Goal: Task Accomplishment & Management: Use online tool/utility

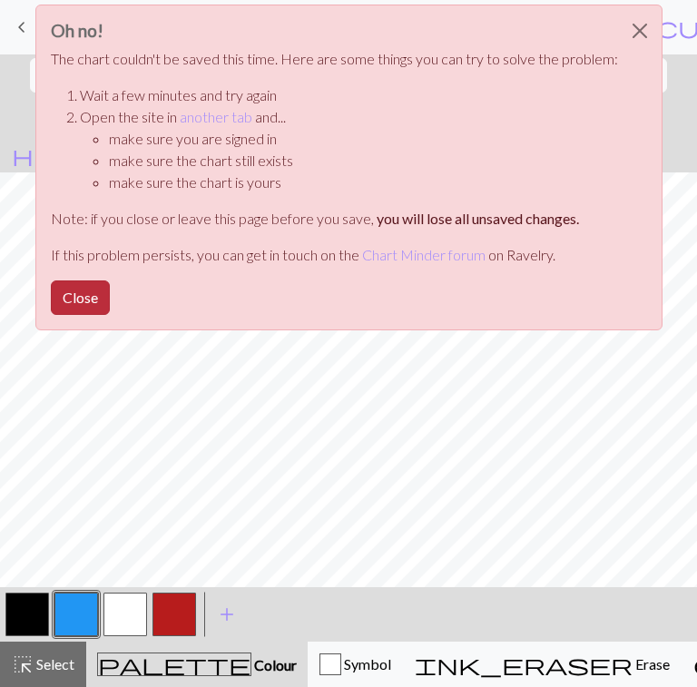
click at [73, 293] on button "Close" at bounding box center [80, 298] width 59 height 35
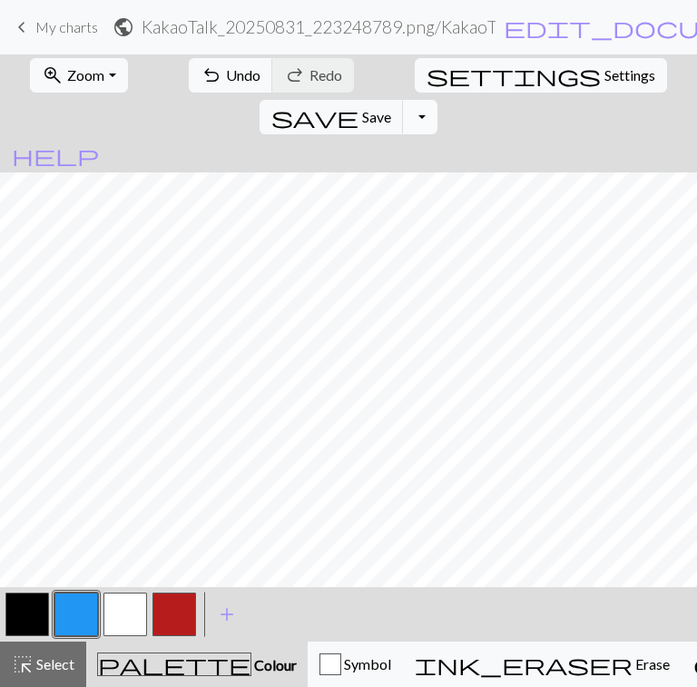
click at [438, 100] on button "Toggle Dropdown" at bounding box center [420, 117] width 35 height 35
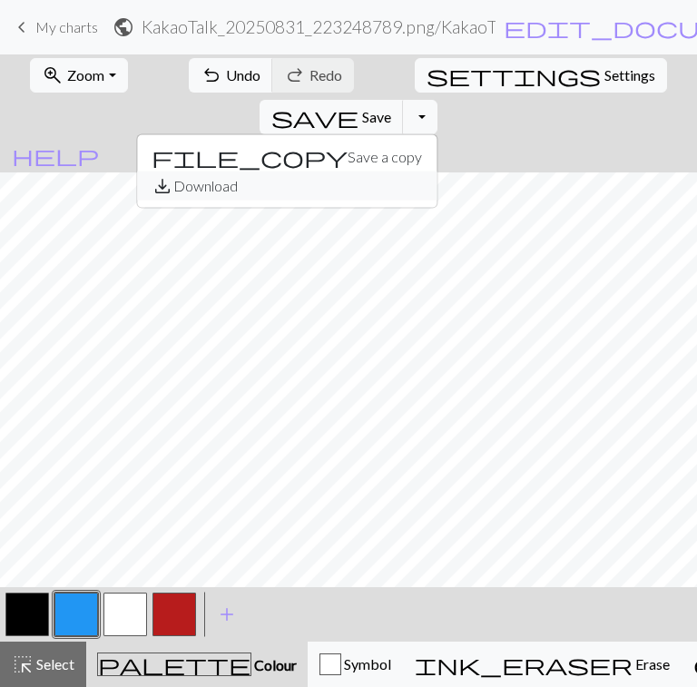
click at [437, 172] on button "save_alt Download" at bounding box center [287, 186] width 300 height 29
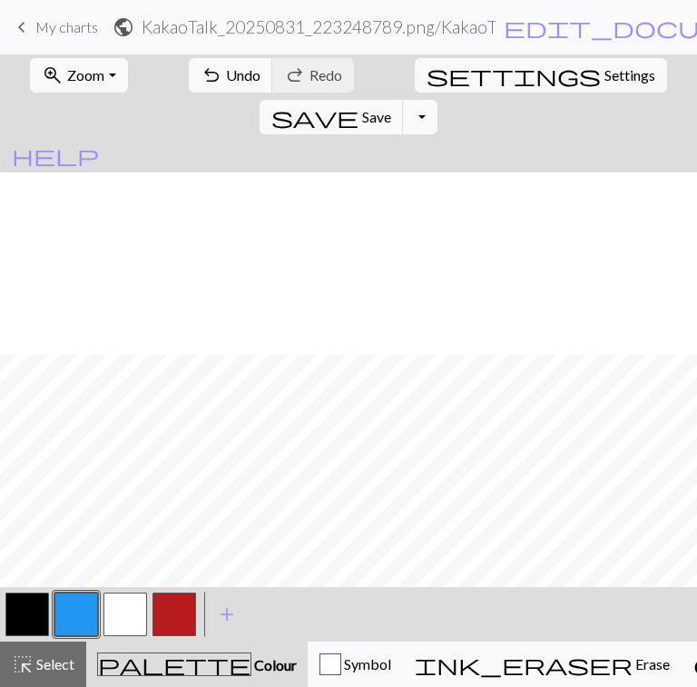
scroll to position [182, 0]
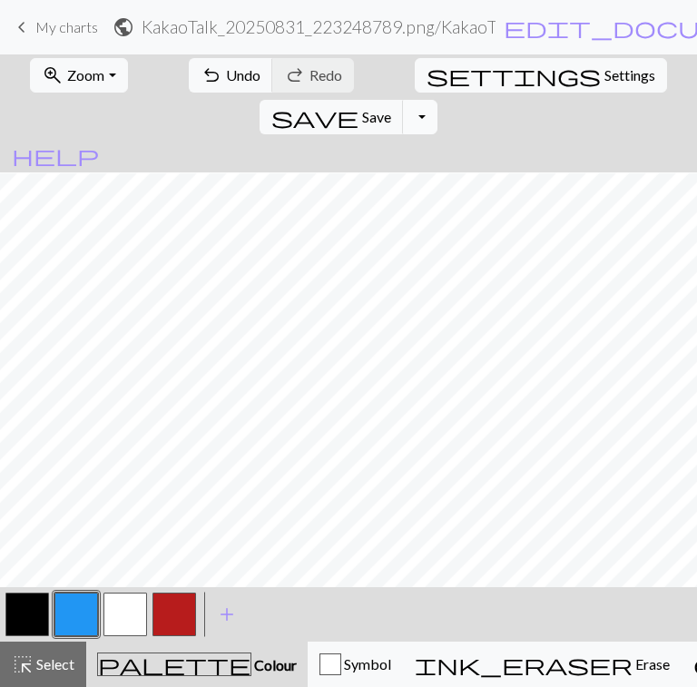
click at [438, 100] on button "Toggle Dropdown" at bounding box center [420, 117] width 35 height 35
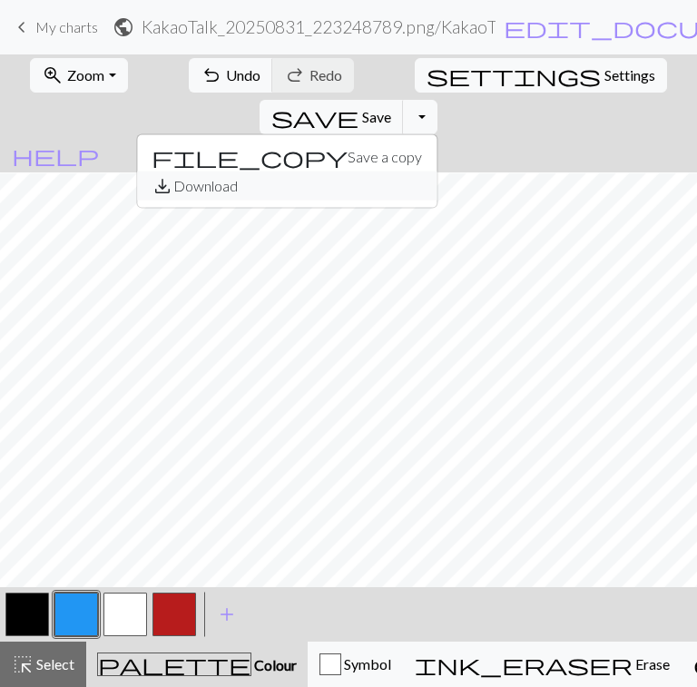
click at [437, 172] on button "save_alt Download" at bounding box center [287, 186] width 300 height 29
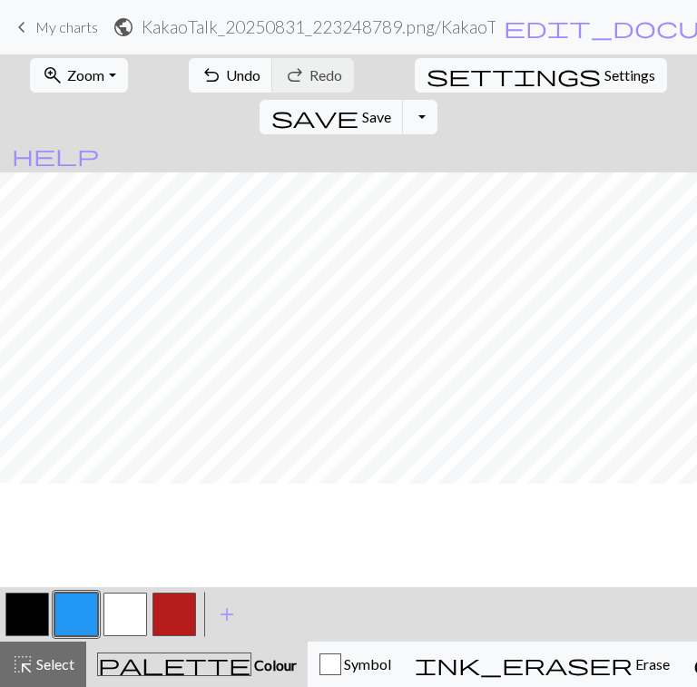
scroll to position [0, 0]
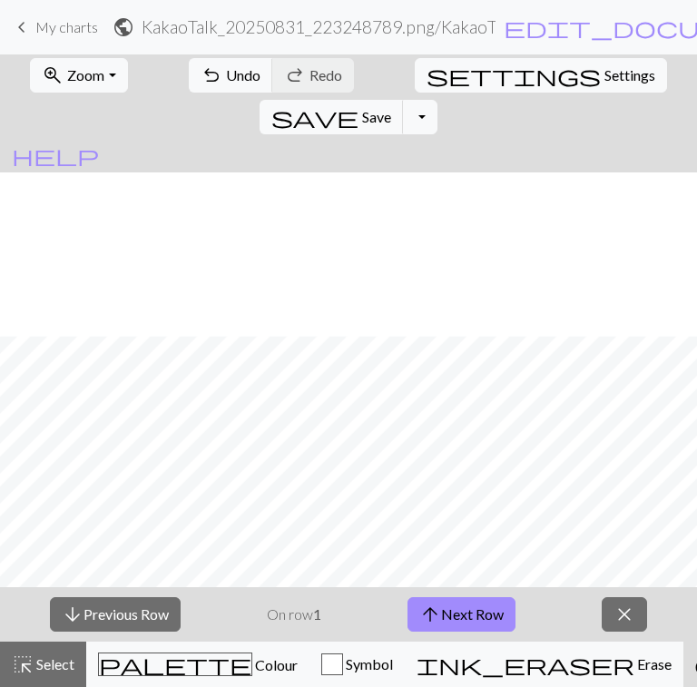
scroll to position [182, 0]
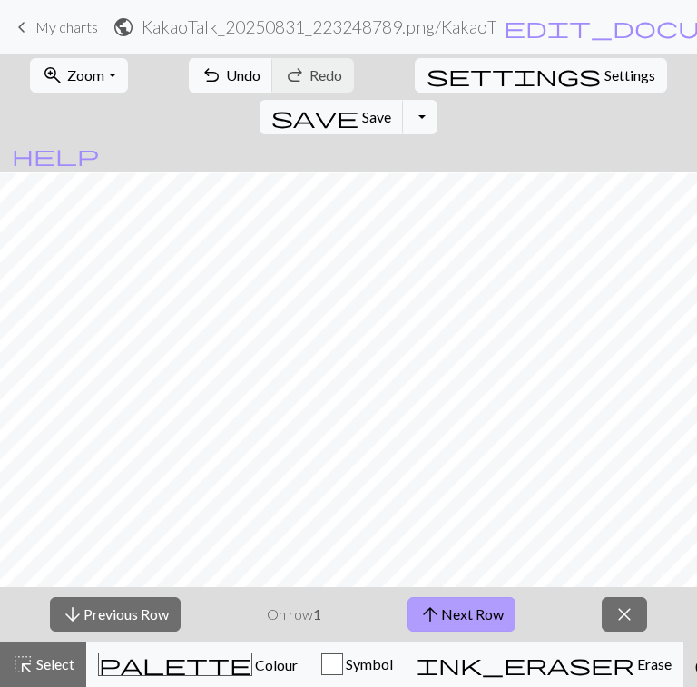
click at [449, 607] on button "arrow_upward Next Row" at bounding box center [462, 614] width 108 height 35
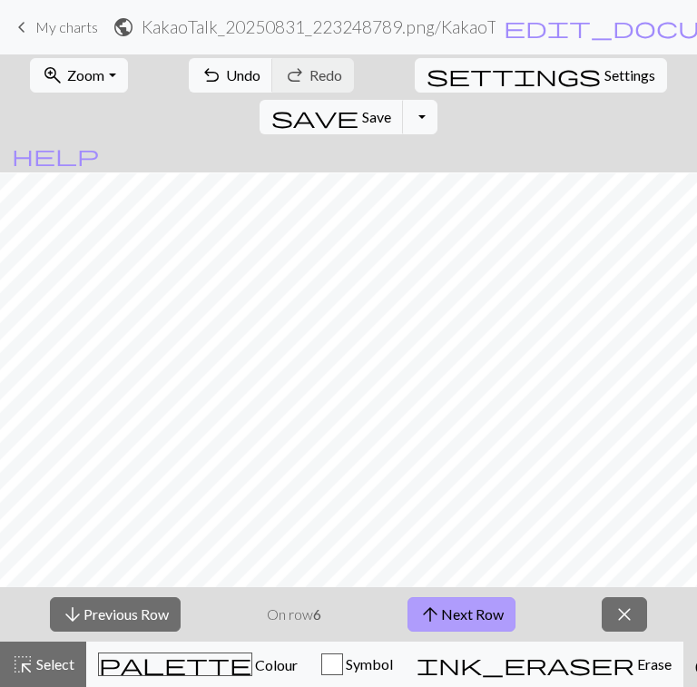
click at [449, 607] on button "arrow_upward Next Row" at bounding box center [462, 614] width 108 height 35
click at [449, 607] on button "arrow_upward Next Row" at bounding box center [464, 614] width 108 height 35
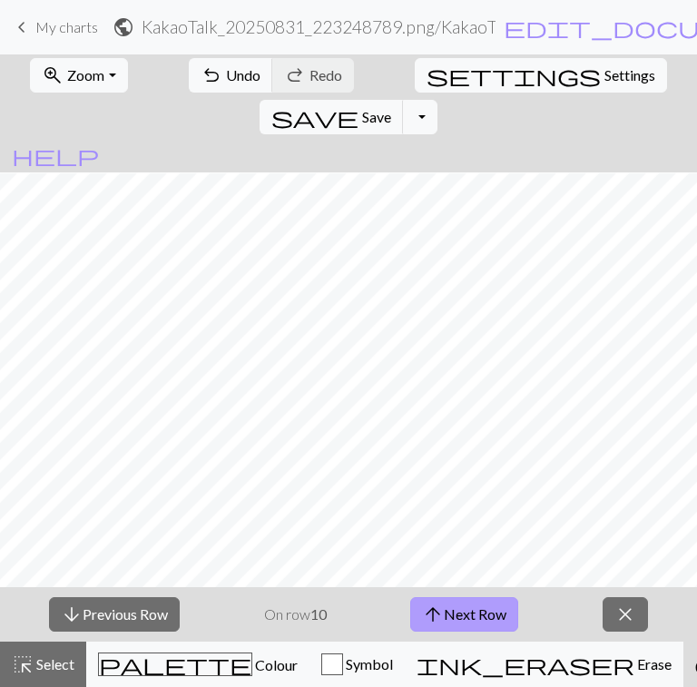
click at [449, 607] on button "arrow_upward Next Row" at bounding box center [464, 614] width 108 height 35
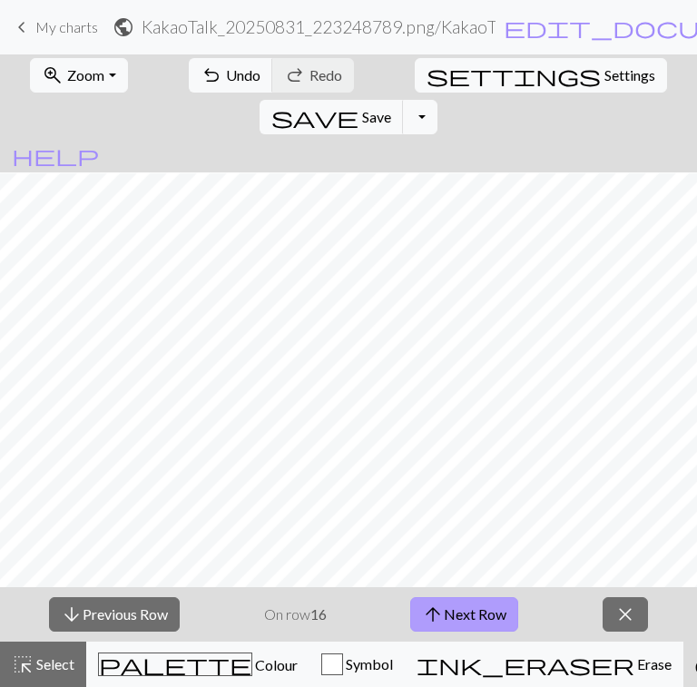
click at [449, 607] on button "arrow_upward Next Row" at bounding box center [464, 614] width 108 height 35
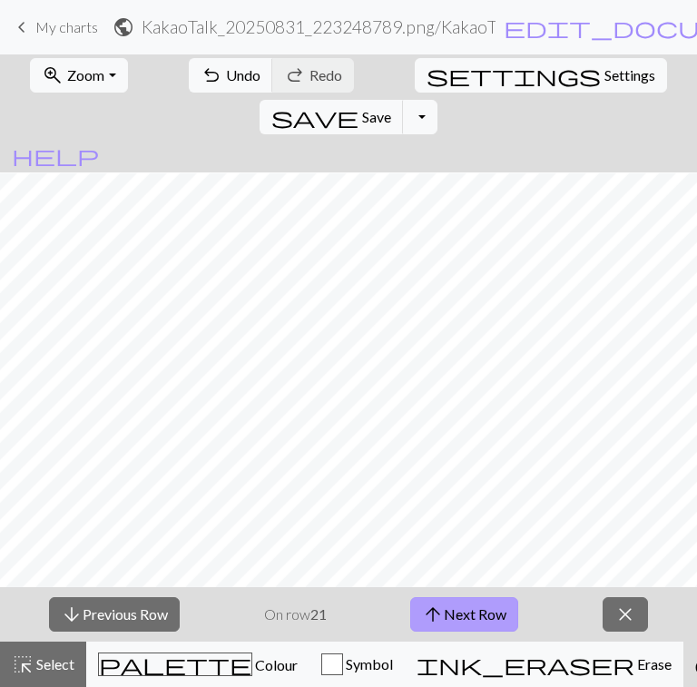
click at [449, 607] on button "arrow_upward Next Row" at bounding box center [464, 614] width 108 height 35
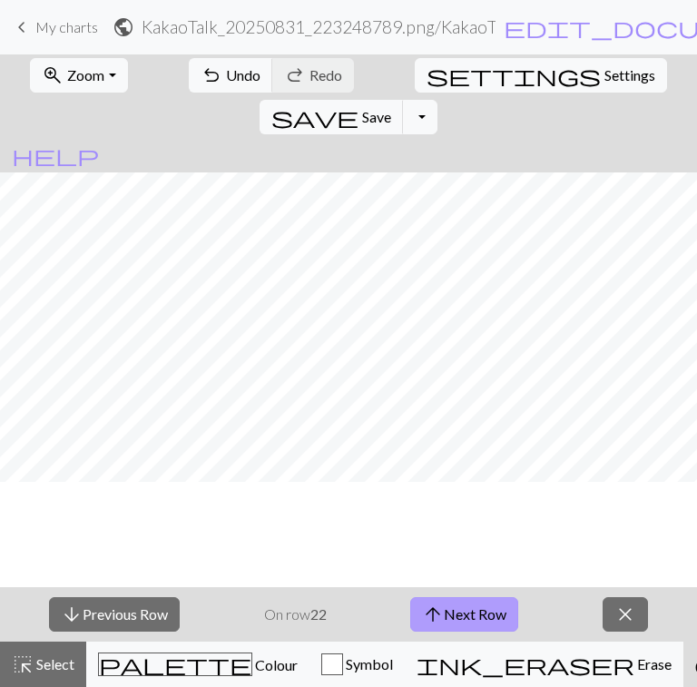
scroll to position [0, 0]
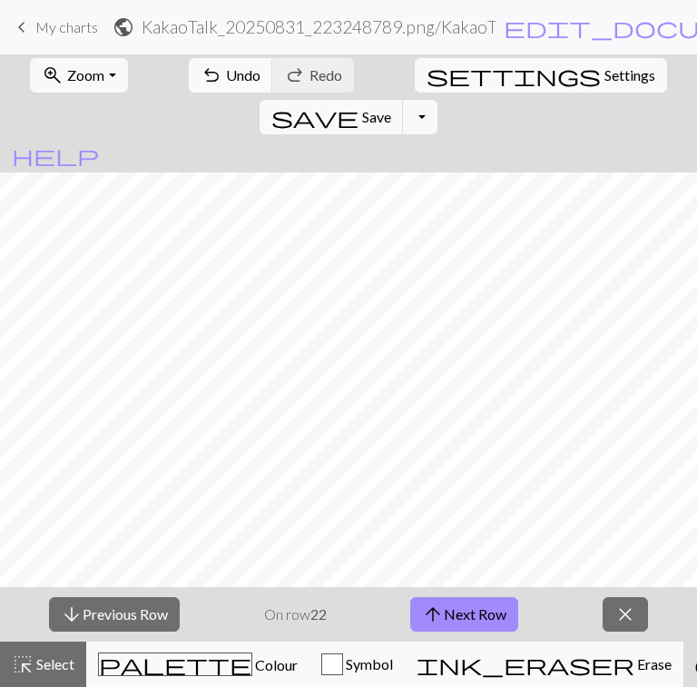
click at [44, 25] on span "My charts" at bounding box center [66, 26] width 63 height 17
click at [391, 108] on span "Save" at bounding box center [376, 116] width 29 height 17
click at [603, 79] on body "This website uses cookies to ensure you get the best experience on our website.…" at bounding box center [348, 343] width 697 height 687
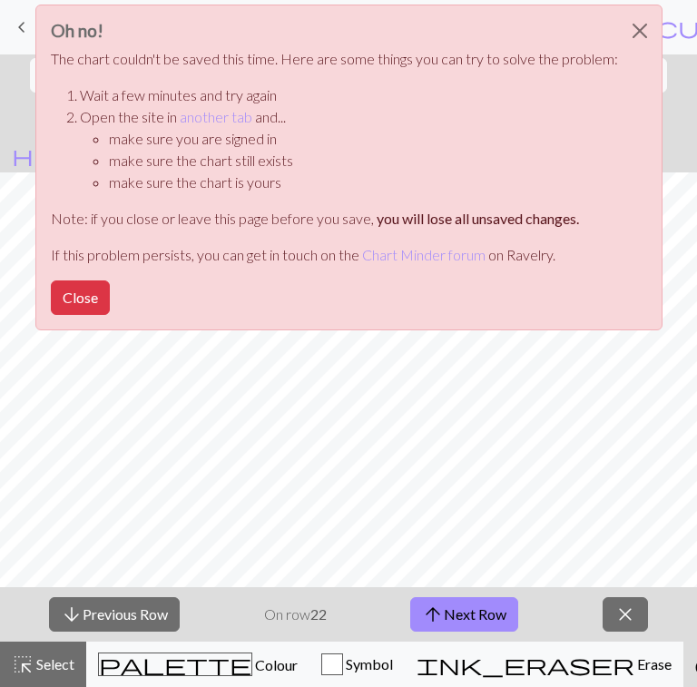
click at [82, 281] on button "Close" at bounding box center [80, 298] width 59 height 35
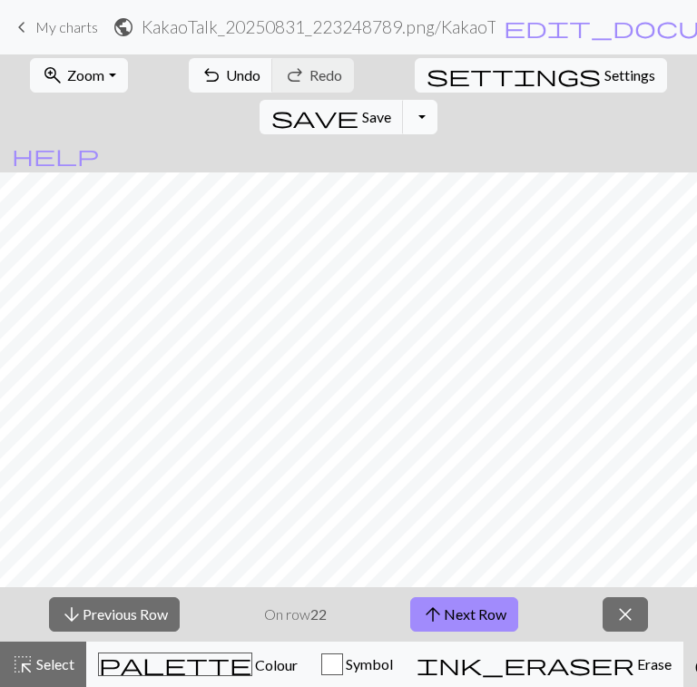
click at [438, 100] on button "Toggle Dropdown" at bounding box center [420, 117] width 35 height 35
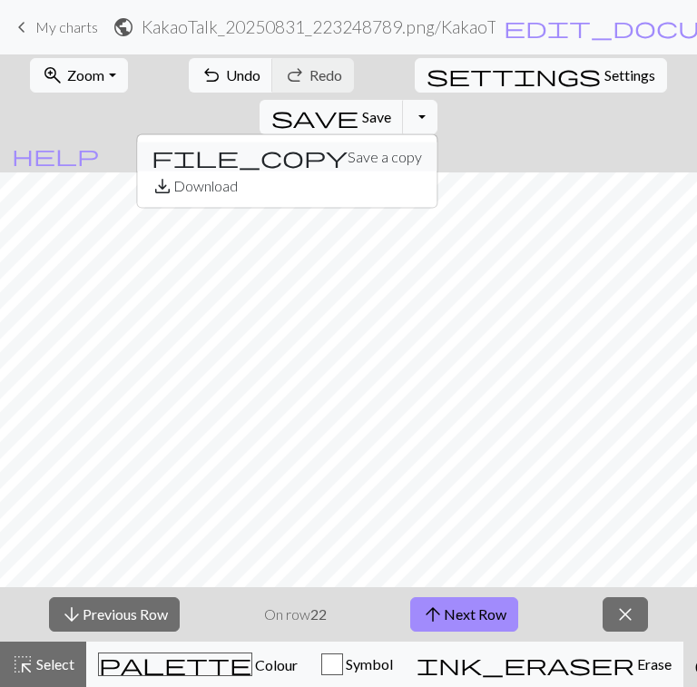
click at [437, 143] on button "file_copy Save a copy" at bounding box center [287, 157] width 300 height 29
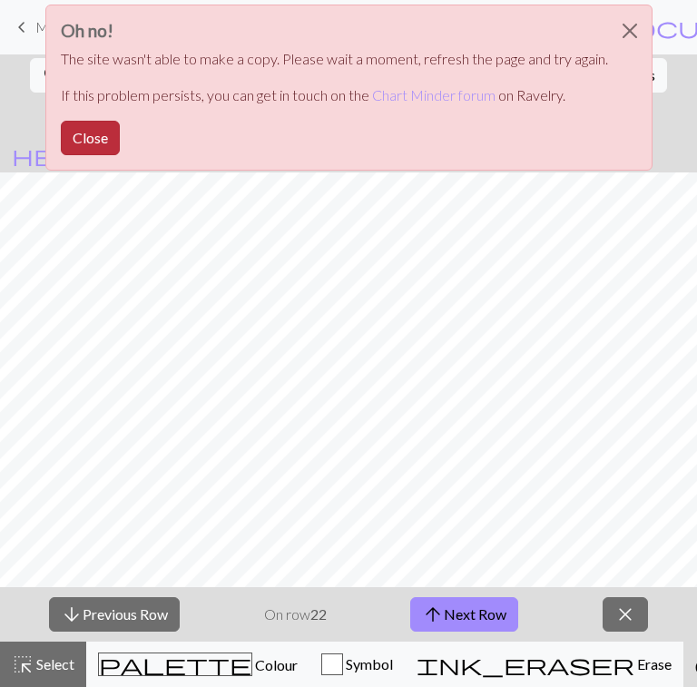
click at [76, 141] on button "Close" at bounding box center [90, 138] width 59 height 35
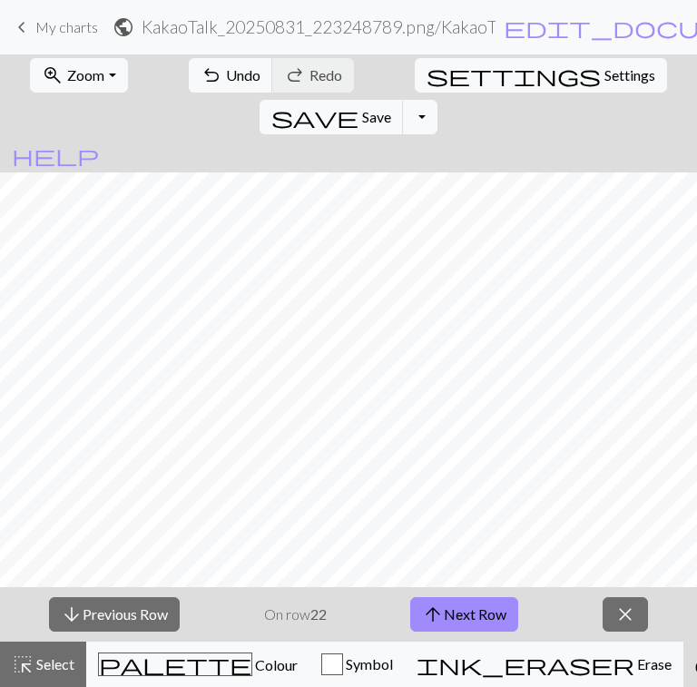
scroll to position [182, 0]
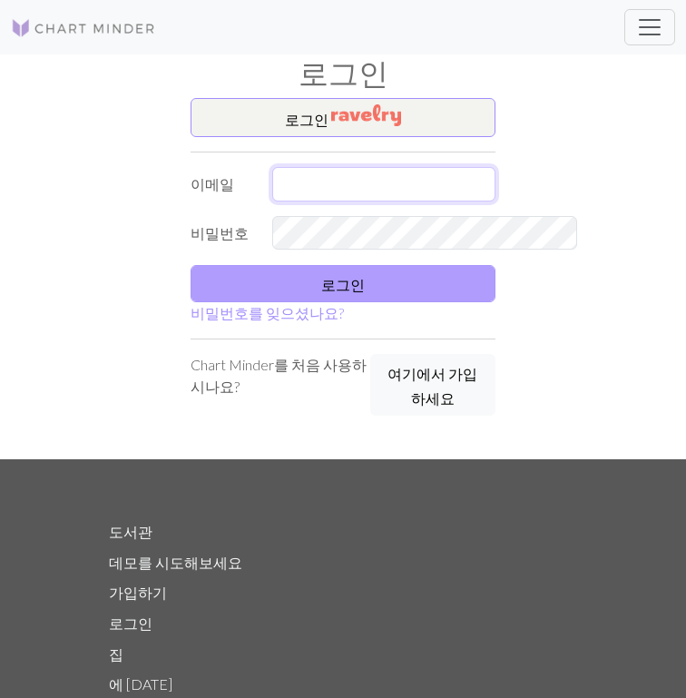
type input "younhey123@gmail.com"
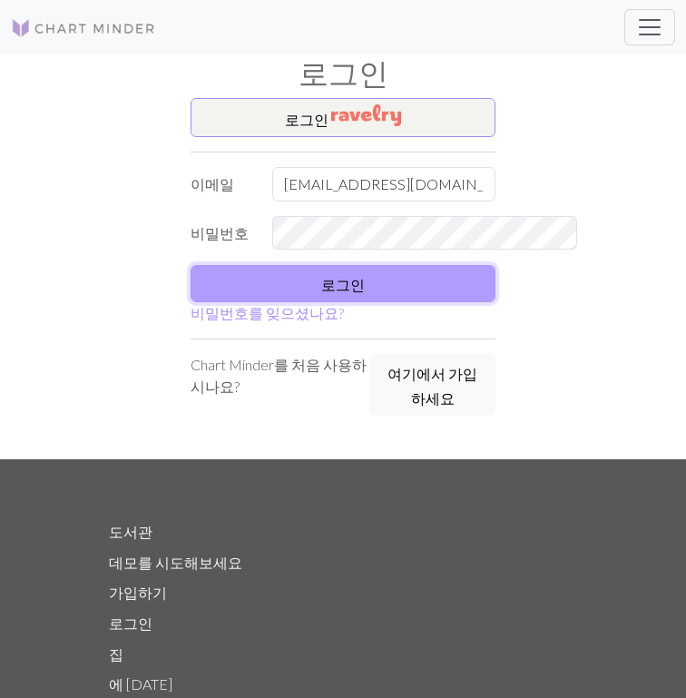
click at [420, 283] on button "로그인" at bounding box center [343, 283] width 305 height 37
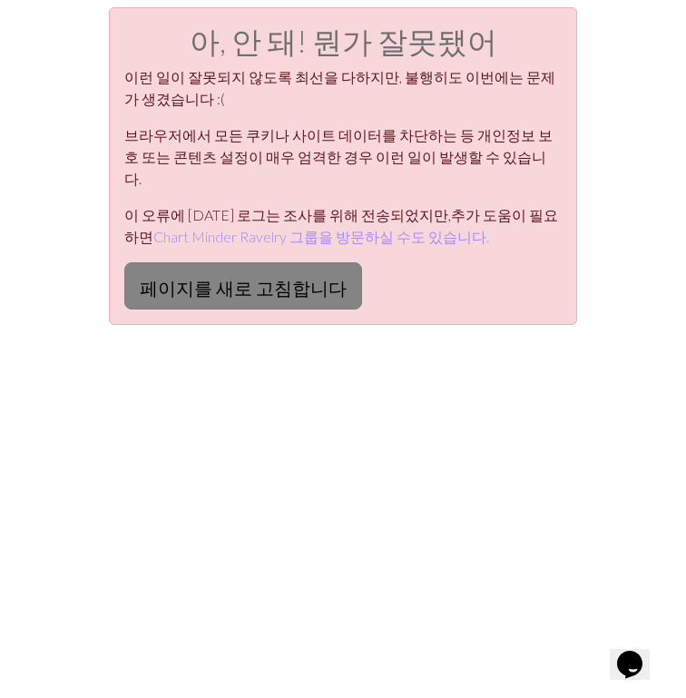
click at [187, 262] on button "페이지를 새로 고침합니다" at bounding box center [243, 285] width 238 height 47
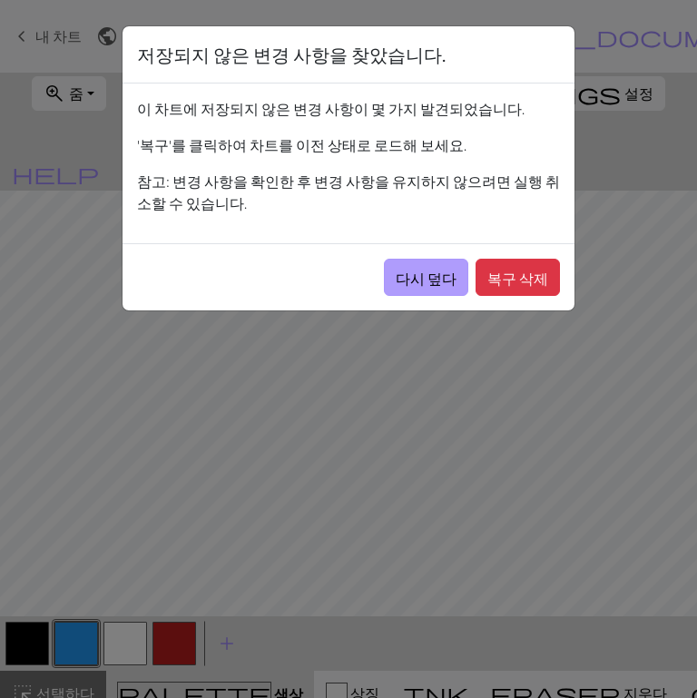
click at [457, 281] on font "다시 덮다" at bounding box center [426, 278] width 61 height 17
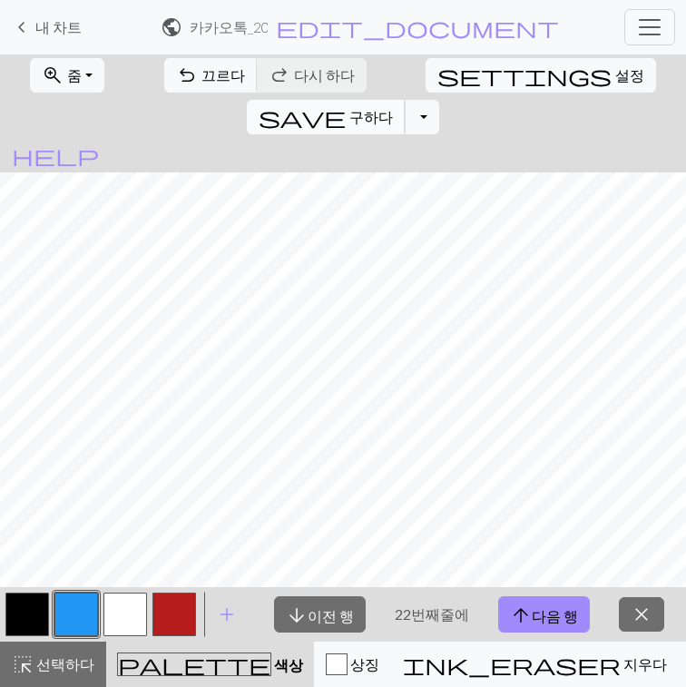
click at [406, 106] on button "save 구하다 구하다" at bounding box center [326, 117] width 159 height 35
click at [406, 102] on button "save 구하다 구하다" at bounding box center [326, 117] width 159 height 35
click at [52, 33] on font "내 차트" at bounding box center [58, 26] width 46 height 17
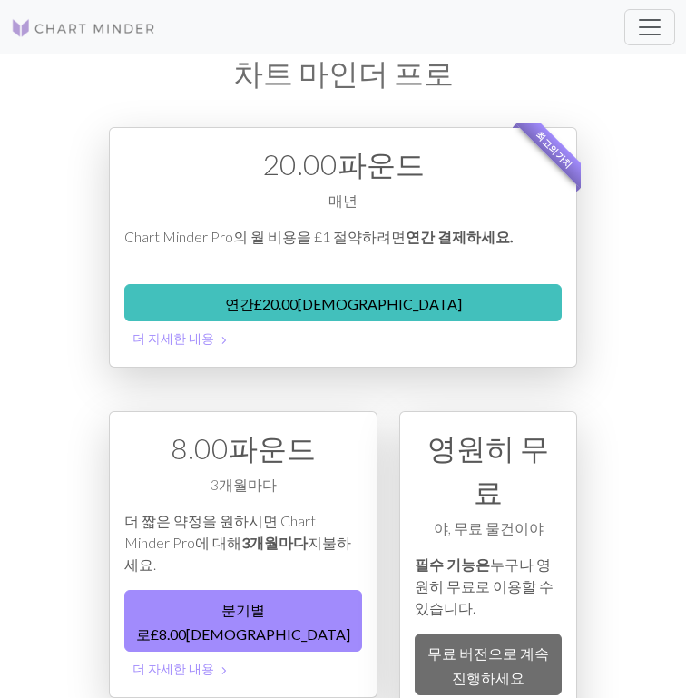
click at [69, 33] on img at bounding box center [83, 28] width 145 height 22
